Goal: Transaction & Acquisition: Book appointment/travel/reservation

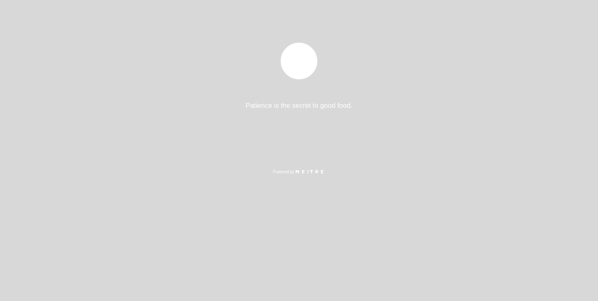
select select "es"
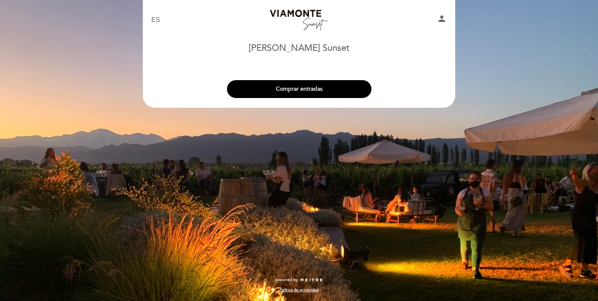
click at [299, 89] on button "Comprar entradas" at bounding box center [299, 89] width 144 height 18
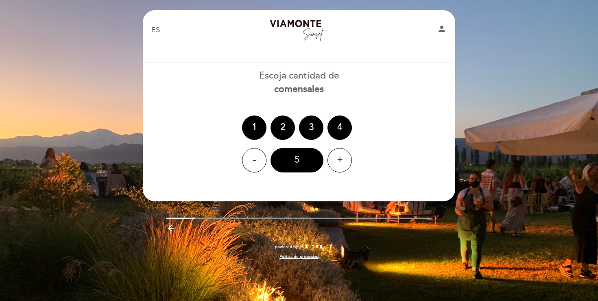
click at [292, 166] on div "5" at bounding box center [296, 160] width 53 height 24
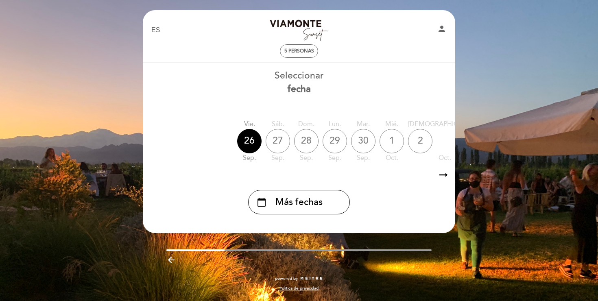
click at [299, 190] on div "calendar_today Más fechas" at bounding box center [298, 199] width 313 height 30
click at [300, 197] on span "Más fechas" at bounding box center [298, 202] width 47 height 13
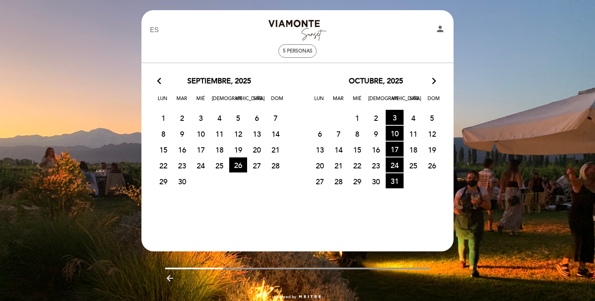
click at [433, 81] on icon "arrow_forward_ios" at bounding box center [434, 81] width 7 height 11
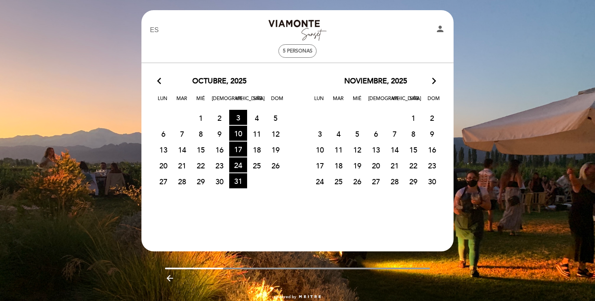
click at [392, 165] on span "21" at bounding box center [395, 165] width 18 height 15
click at [392, 164] on span "21" at bounding box center [395, 165] width 18 height 15
click at [393, 182] on span "28" at bounding box center [395, 181] width 18 height 15
click at [395, 172] on span "21" at bounding box center [395, 165] width 18 height 15
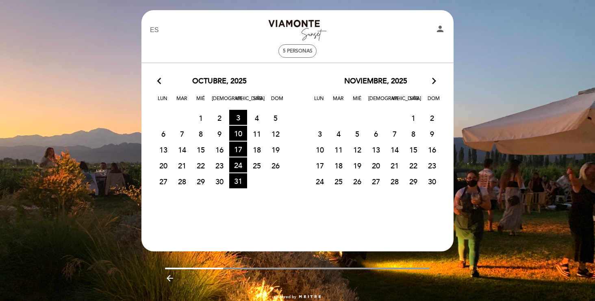
click at [395, 172] on span "21" at bounding box center [395, 165] width 18 height 15
